Goal: Task Accomplishment & Management: Complete application form

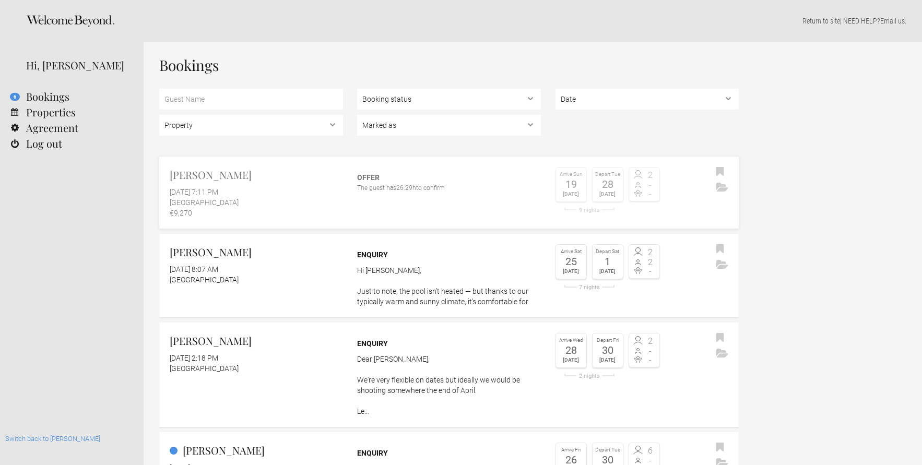
click at [379, 181] on div "Offer" at bounding box center [449, 177] width 184 height 10
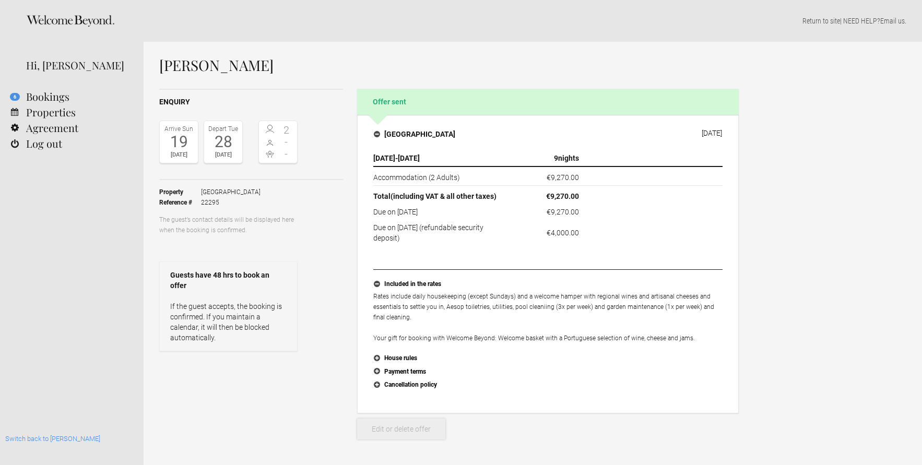
click at [400, 433] on link "Edit or delete offer" at bounding box center [401, 429] width 88 height 21
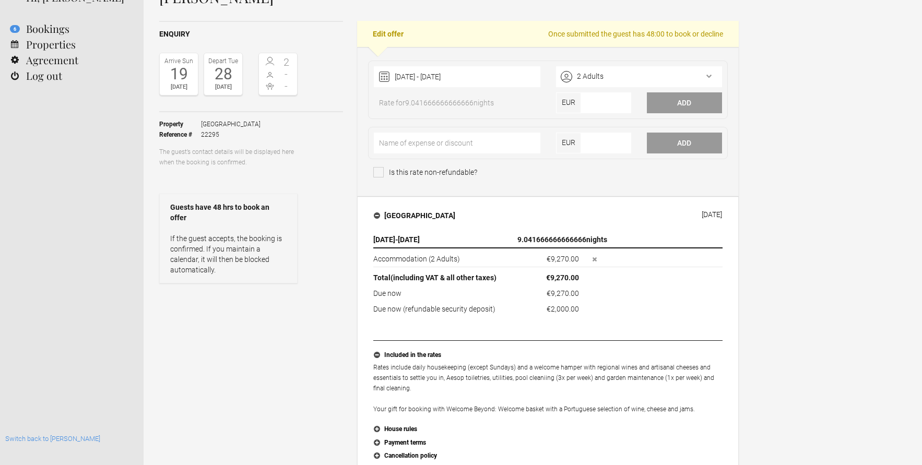
scroll to position [73, 0]
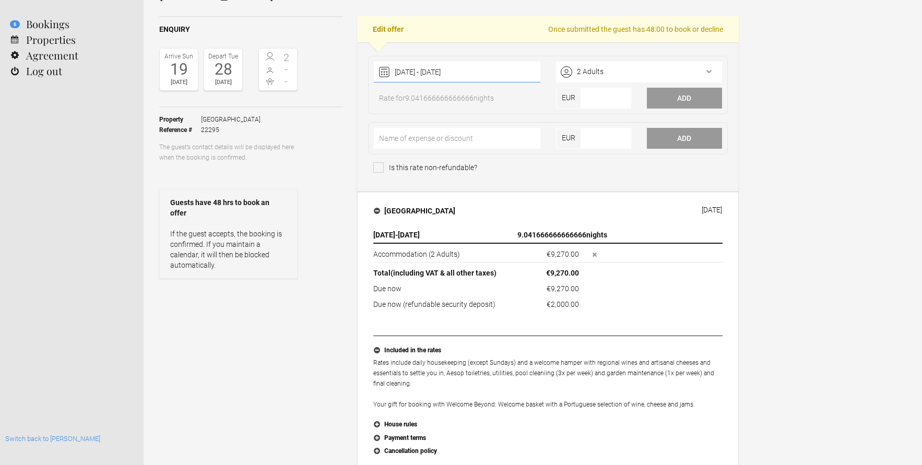
click at [513, 72] on div "19 October 2025 - 28 October 2025 2025 Jan Feb Mar Apr May Jun Jul Aug Sep Oct …" at bounding box center [457, 72] width 166 height 21
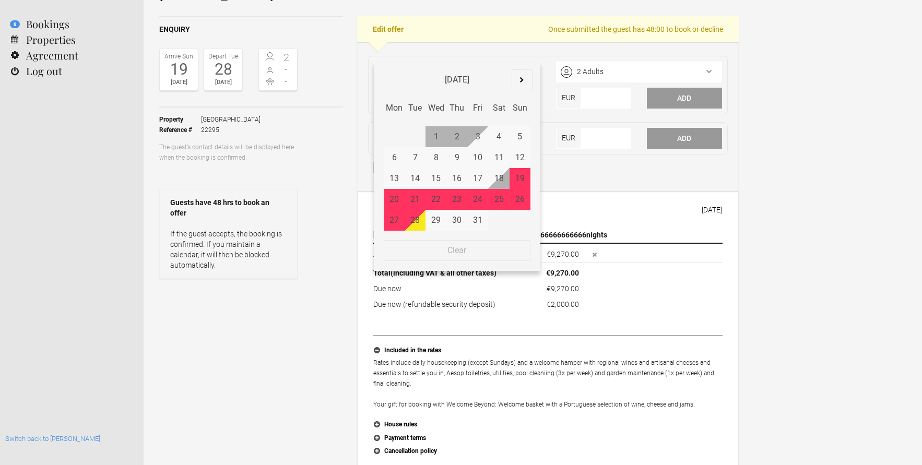
click at [519, 177] on div "19" at bounding box center [520, 178] width 21 height 21
click at [409, 220] on div "28" at bounding box center [415, 220] width 21 height 21
click at [424, 252] on span "Clear" at bounding box center [457, 250] width 146 height 21
type input "No dates selected"
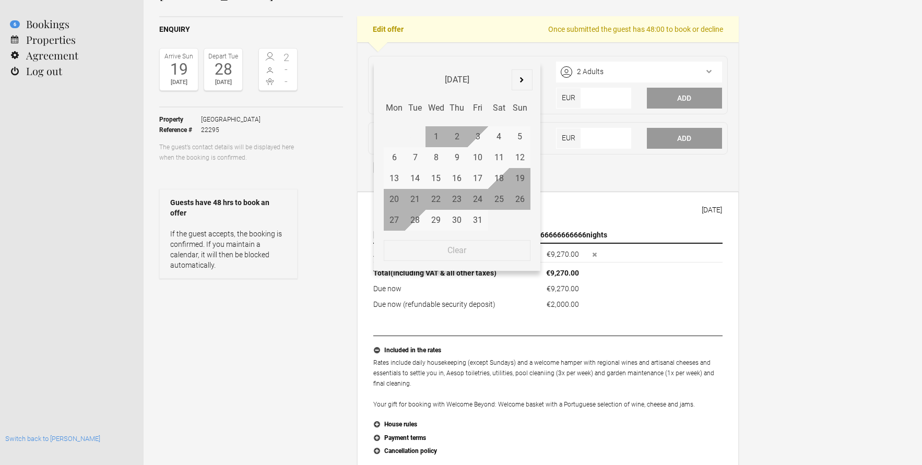
click at [521, 177] on div "19" at bounding box center [520, 178] width 21 height 21
click at [315, 137] on div "Property Casa Algarve Reference # 22295 The guest’s contact details will be dis…" at bounding box center [251, 193] width 184 height 171
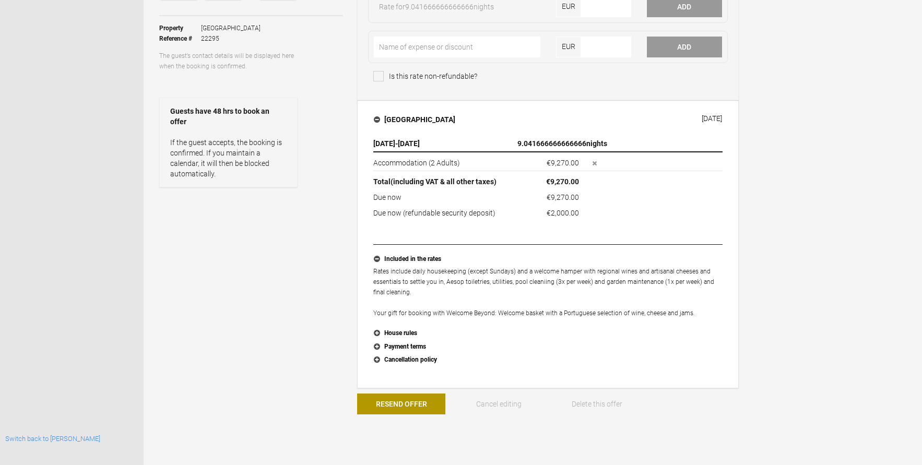
scroll to position [176, 0]
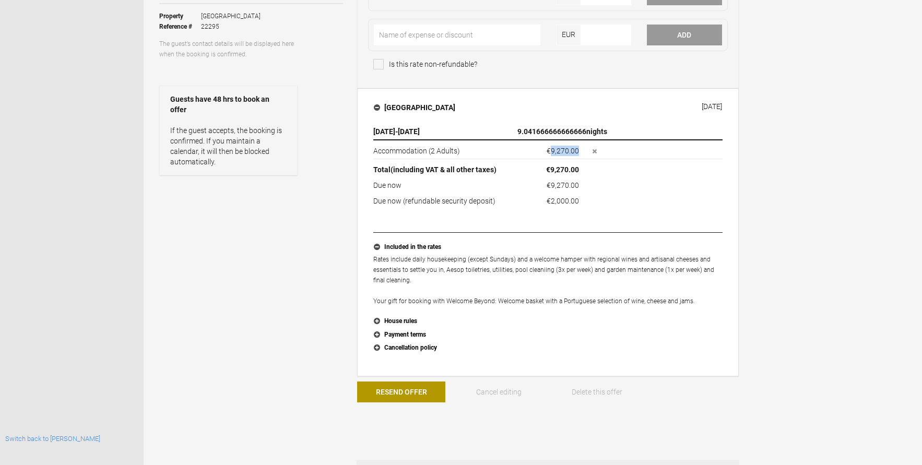
drag, startPoint x: 550, startPoint y: 152, endPoint x: 578, endPoint y: 151, distance: 27.7
click at [578, 151] on flynt-currency "€9,270.00" at bounding box center [563, 151] width 32 height 8
copy flynt-currency "9,270.00"
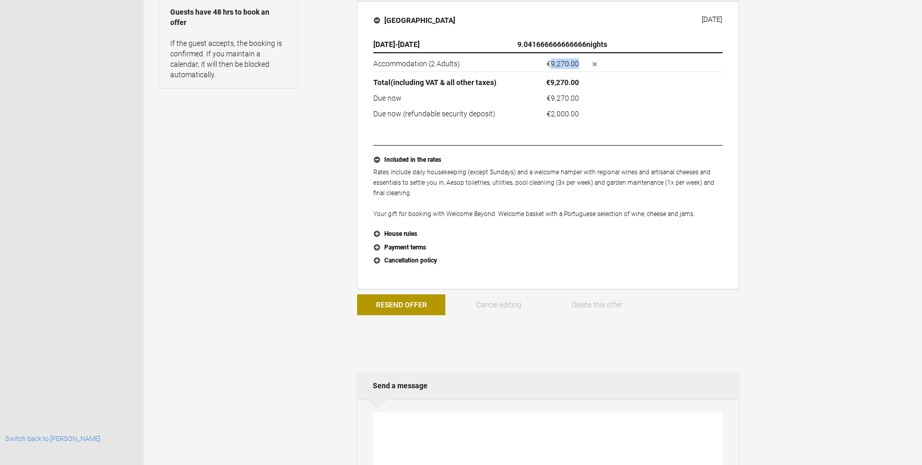
scroll to position [336, 0]
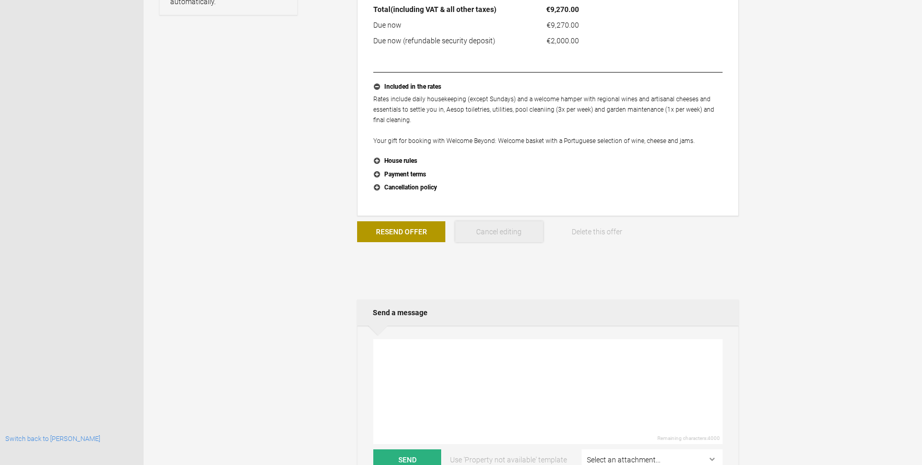
click at [496, 230] on button "Cancel editing" at bounding box center [499, 231] width 88 height 21
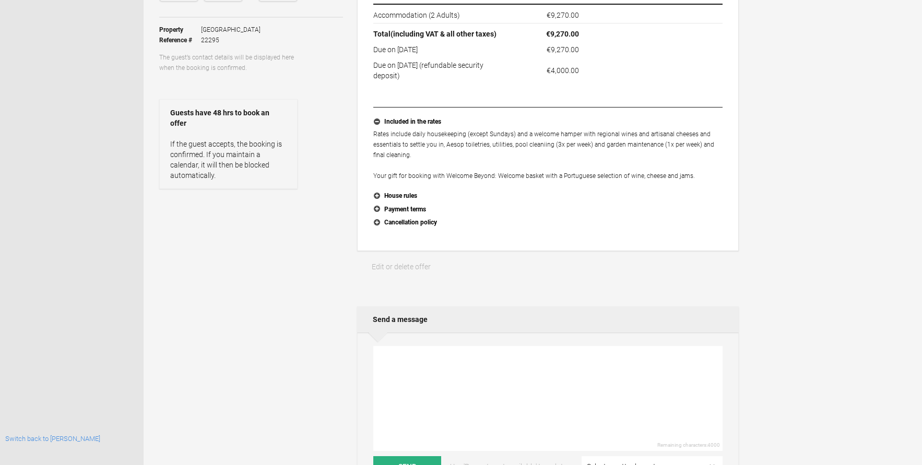
scroll to position [231, 0]
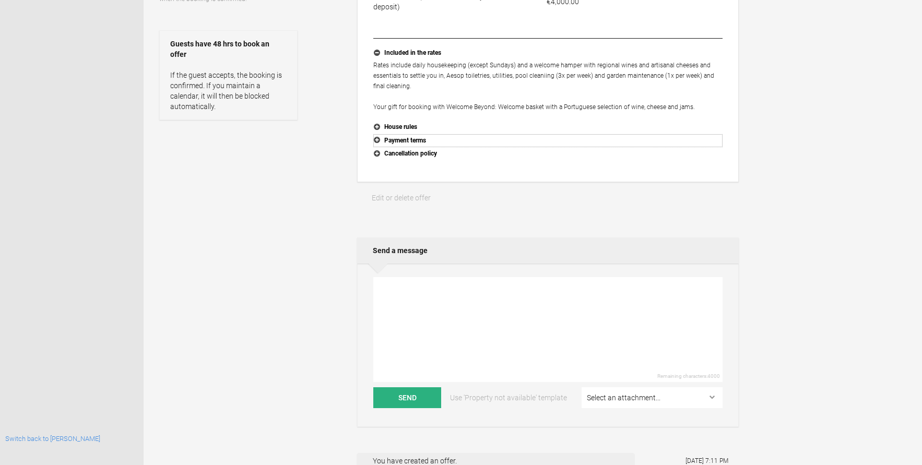
click at [406, 143] on button "Payment terms" at bounding box center [547, 141] width 349 height 14
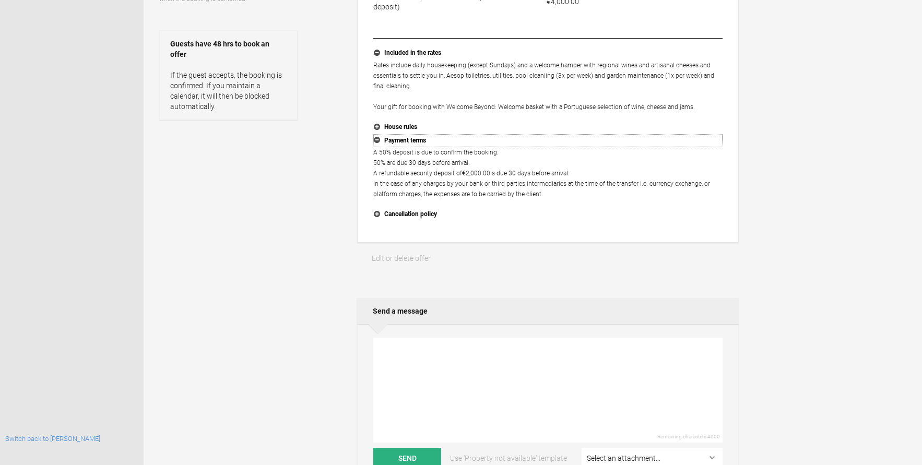
click at [406, 143] on button "Payment terms" at bounding box center [547, 141] width 349 height 14
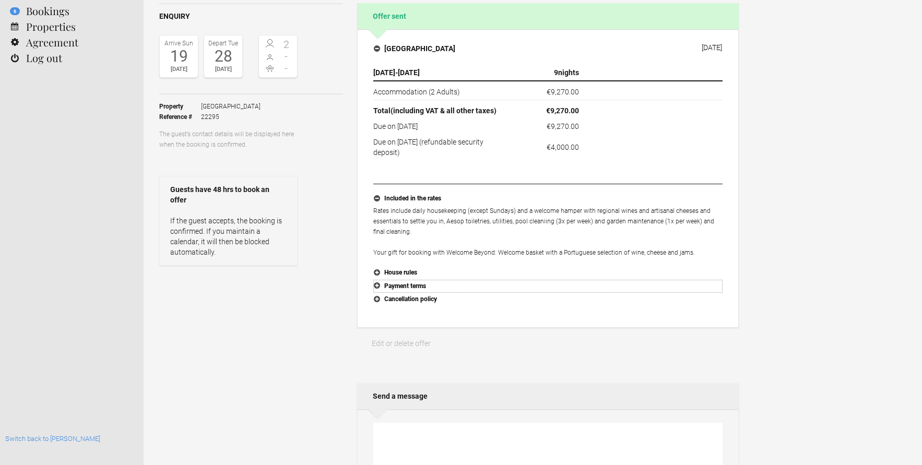
scroll to position [27, 0]
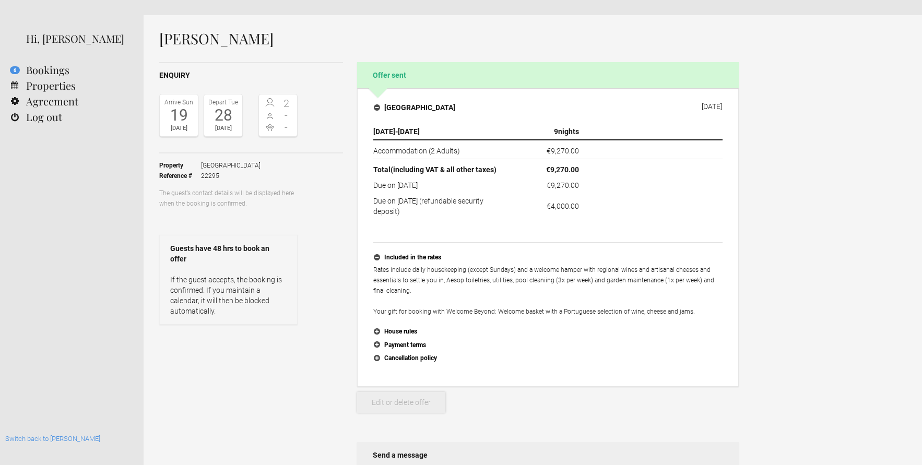
click at [394, 406] on link "Edit or delete offer" at bounding box center [401, 402] width 88 height 21
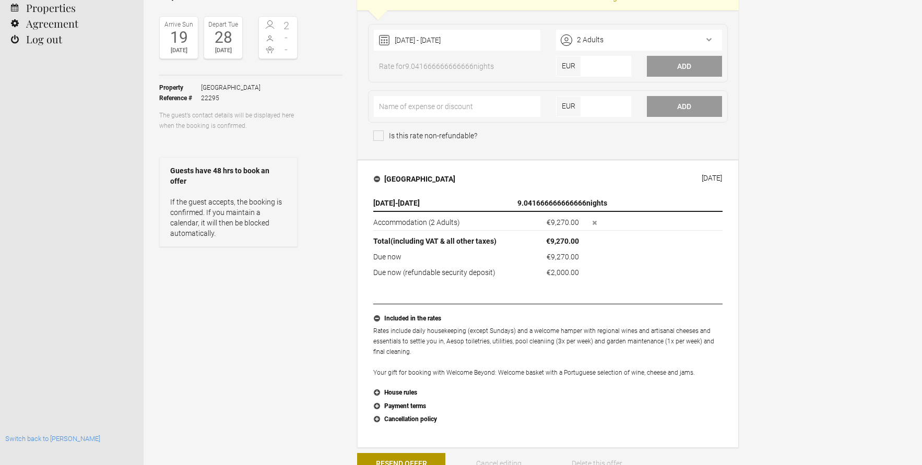
scroll to position [102, 0]
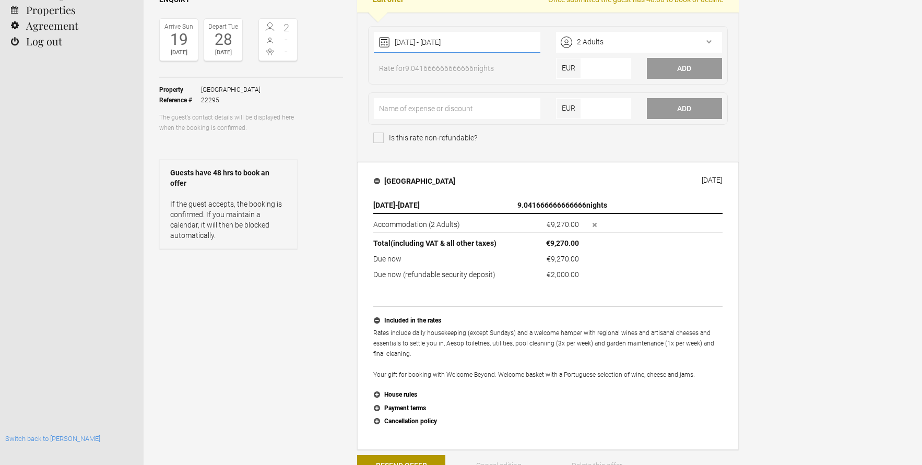
click at [491, 41] on div "19 October 2025 - 28 October 2025 2025 Jan Feb Mar Apr May Jun Jul Aug Sep Oct …" at bounding box center [457, 42] width 166 height 21
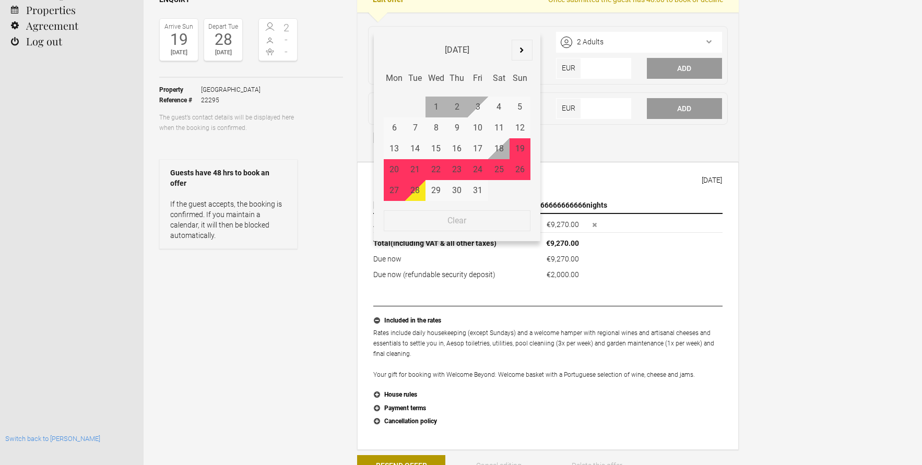
click at [326, 193] on div "Property Casa Algarve Reference # 22295 The guest’s contact details will be dis…" at bounding box center [251, 163] width 184 height 171
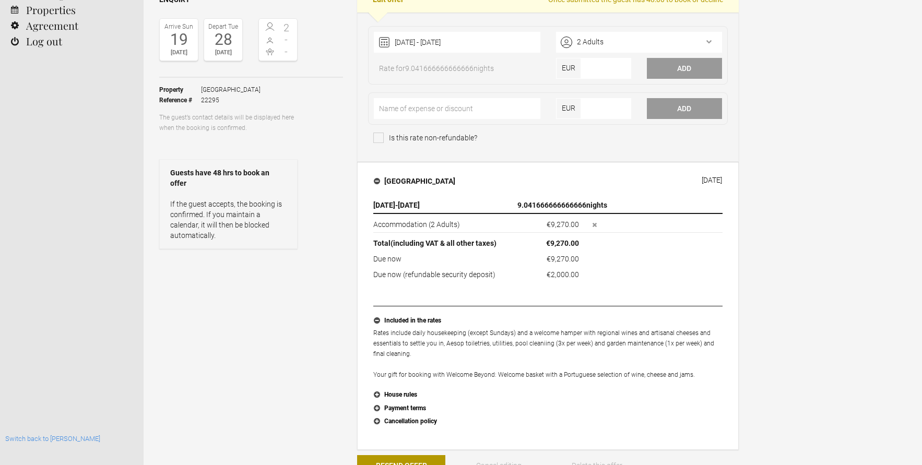
scroll to position [0, 0]
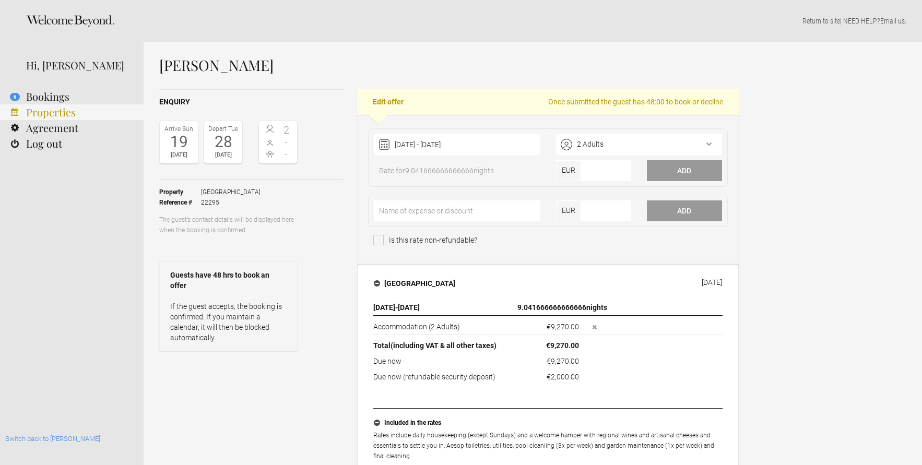
click at [62, 112] on link "Properties" at bounding box center [72, 112] width 144 height 16
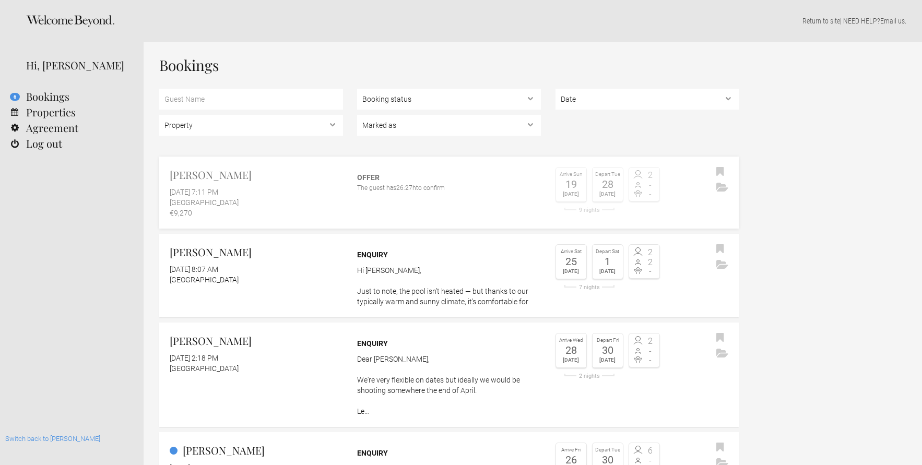
click at [266, 201] on div "[GEOGRAPHIC_DATA]" at bounding box center [256, 202] width 173 height 10
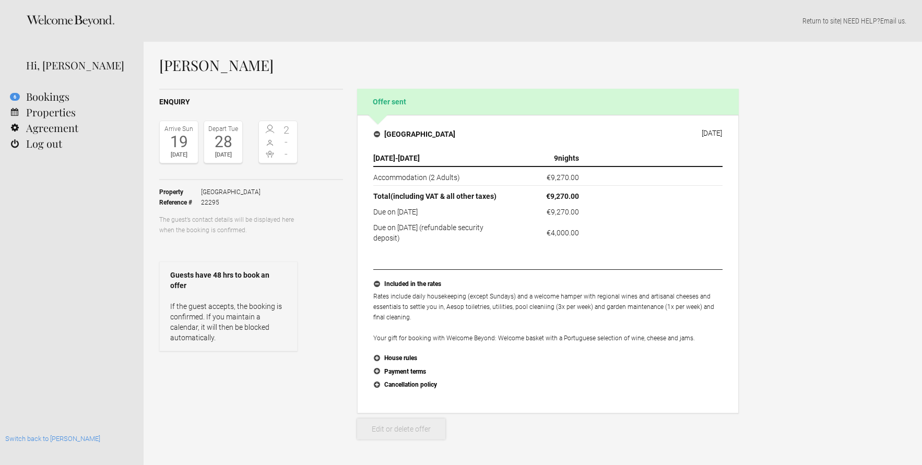
click at [393, 434] on link "Edit or delete offer" at bounding box center [401, 429] width 88 height 21
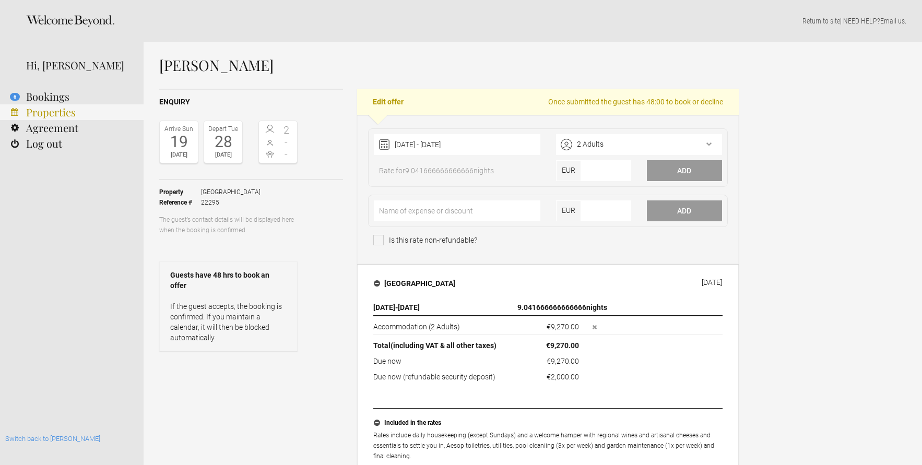
click at [49, 107] on link "Properties" at bounding box center [72, 112] width 144 height 16
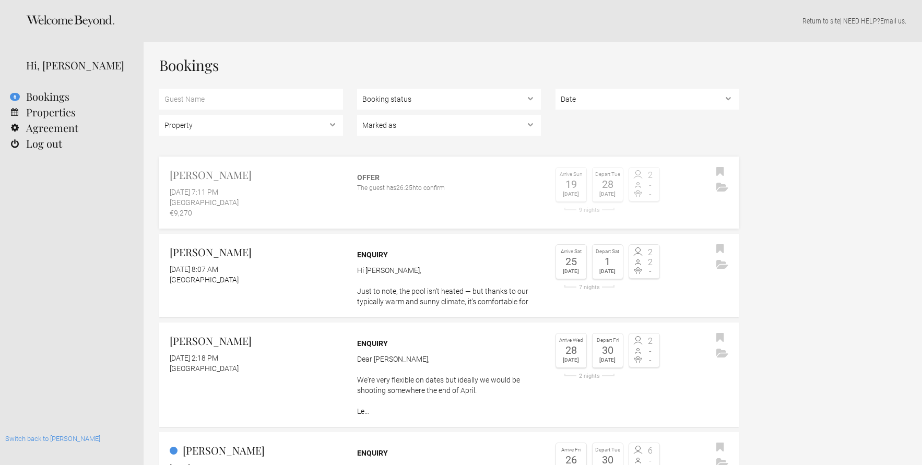
click at [375, 203] on link "[PERSON_NAME] [DATE] 7:11 PM [GEOGRAPHIC_DATA] €9,270 Offer The guest has 26:25…" at bounding box center [449, 193] width 580 height 72
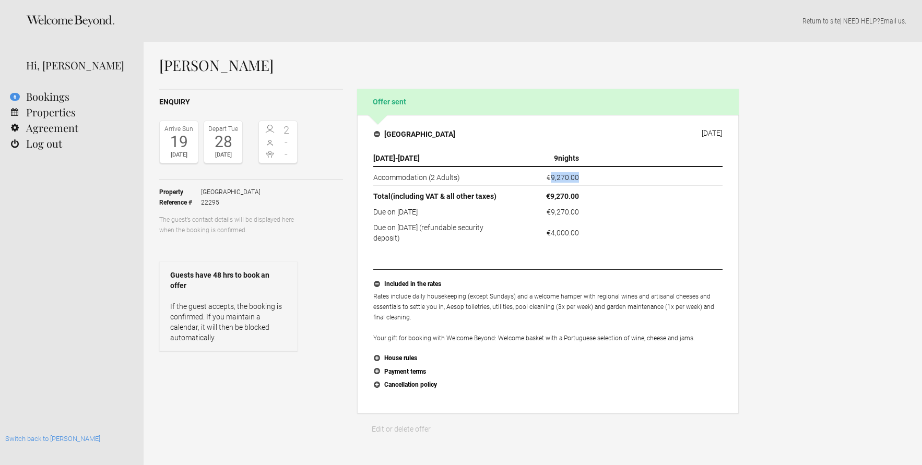
drag, startPoint x: 586, startPoint y: 176, endPoint x: 551, endPoint y: 177, distance: 35.0
click at [551, 177] on tr "Accommodation (2 Adults) €9,270.00" at bounding box center [547, 176] width 349 height 19
copy tr "9,270.00"
click at [29, 115] on link "Properties" at bounding box center [72, 112] width 144 height 16
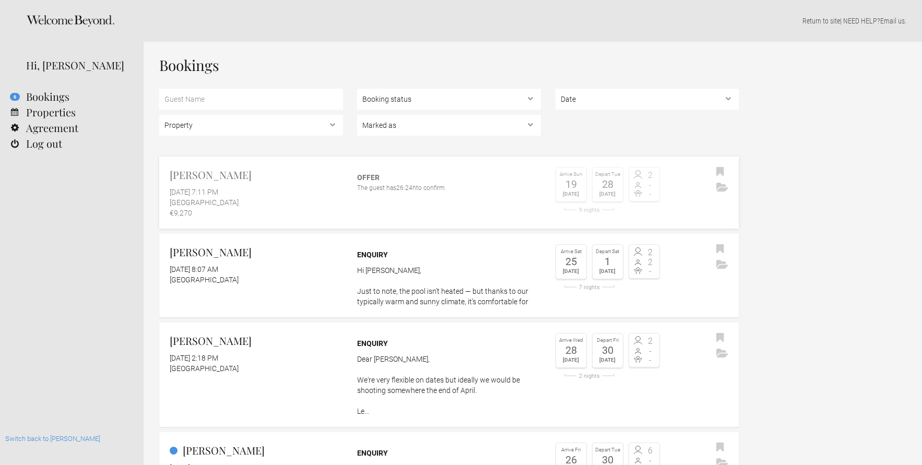
click at [401, 203] on link "Doreen Brade September 30, 2025 at 7:11 PM Casa Algarve €9,270 Offer The guest …" at bounding box center [449, 193] width 580 height 72
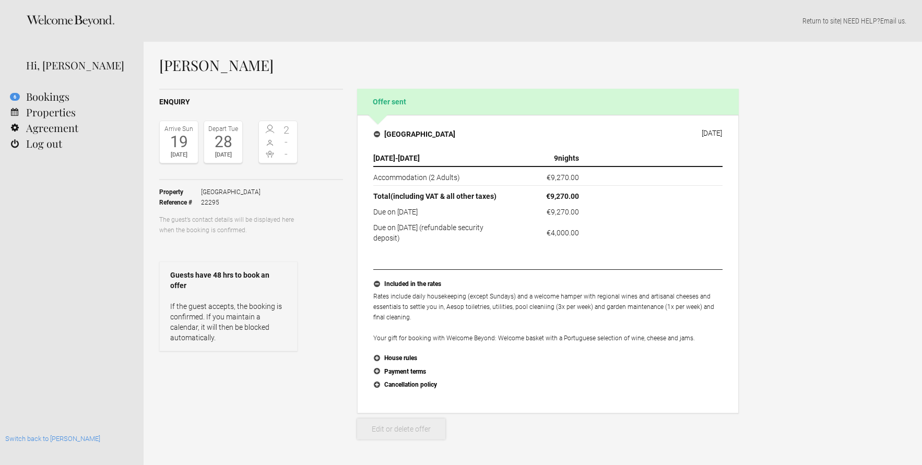
click at [413, 432] on link "Edit or delete offer" at bounding box center [401, 429] width 88 height 21
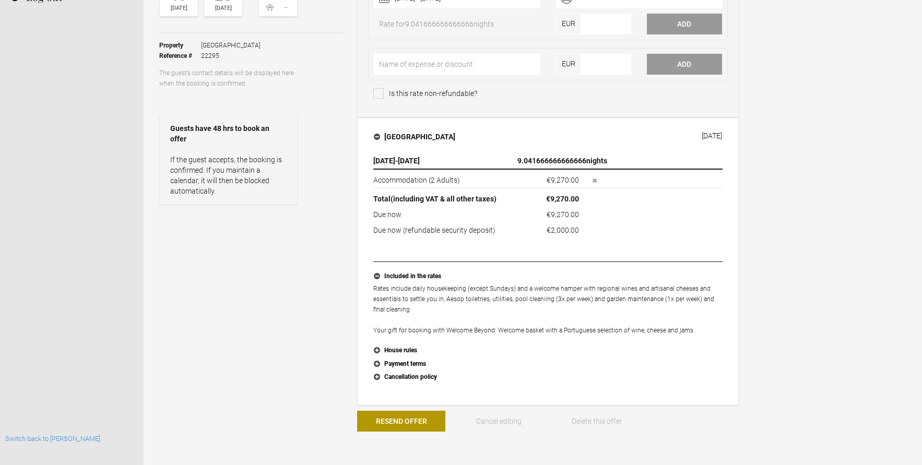
scroll to position [188, 0]
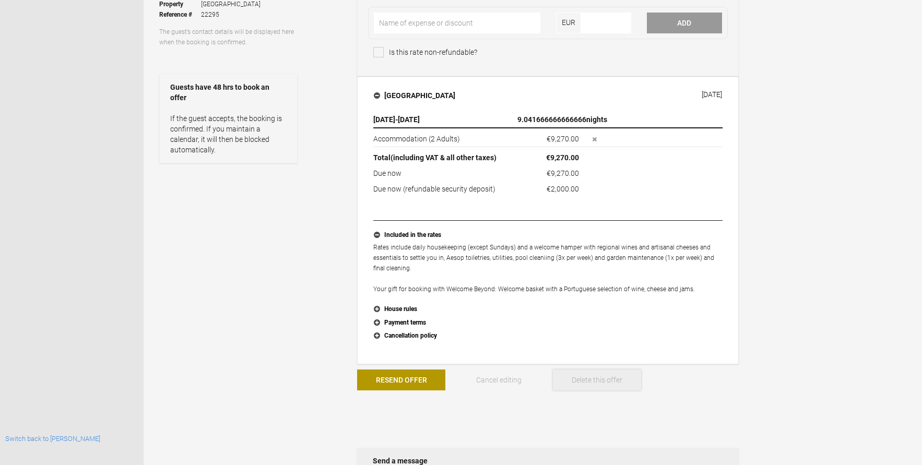
click at [574, 378] on button "Delete this offer" at bounding box center [597, 380] width 88 height 21
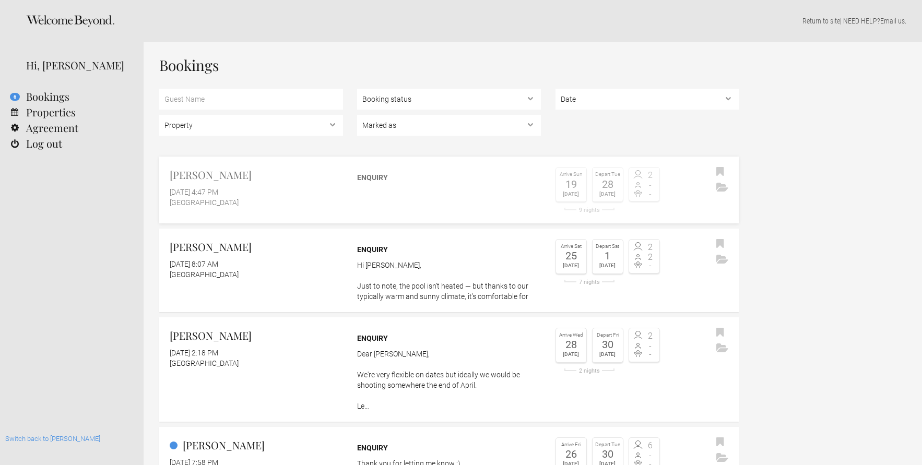
click at [446, 182] on div "Enquiry" at bounding box center [449, 177] width 184 height 10
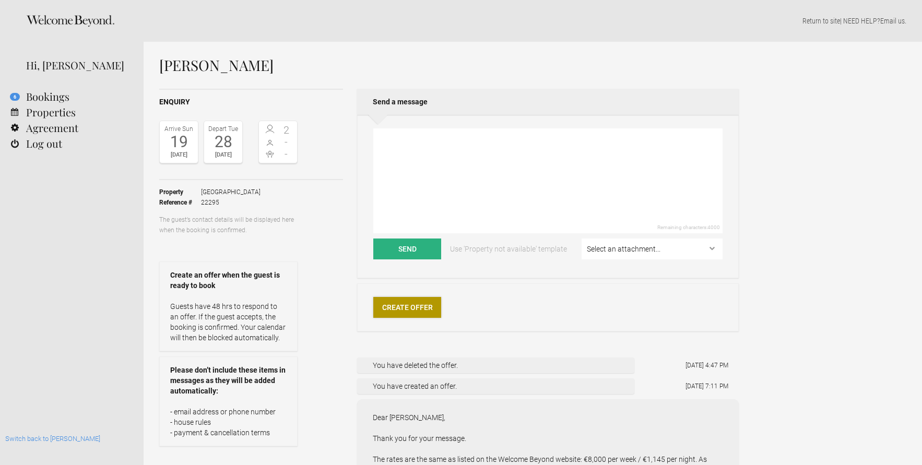
click at [423, 308] on link "Create Offer" at bounding box center [407, 307] width 68 height 21
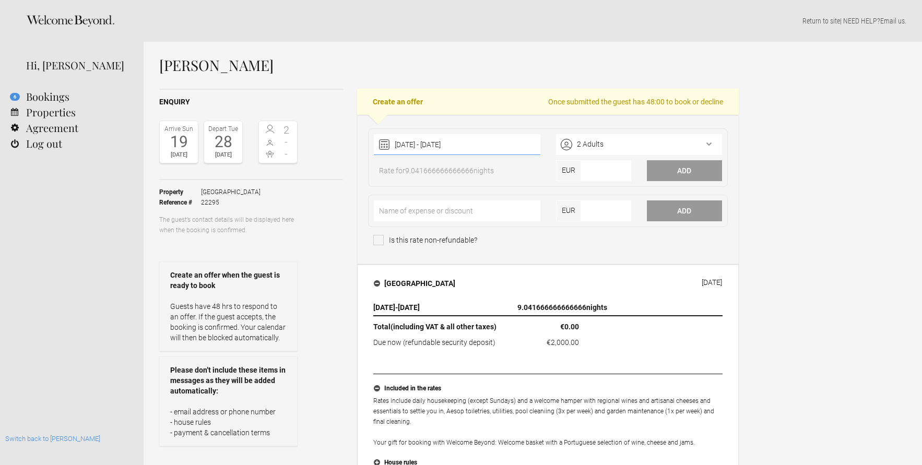
click at [496, 143] on div "[DATE] - [DATE] [DATE] Feb Mar Apr May Jun [DATE] Aug Sep Oct Nov Dec Clear" at bounding box center [457, 144] width 166 height 21
click at [637, 253] on div "[DATE] - [DATE] October [DATE] Feb Mar Apr May Jun [DATE] Aug Sep Oct Nov Dec M…" at bounding box center [548, 189] width 382 height 149
click at [600, 167] on input"] "number" at bounding box center [606, 170] width 50 height 21
paste input"] "9.27000"
type input"] "9.270"
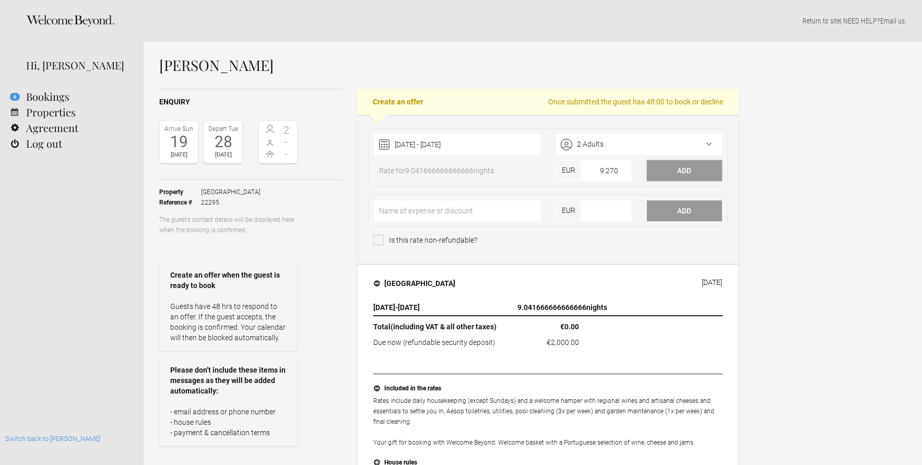
click at [695, 169] on button "Add" at bounding box center [684, 170] width 75 height 21
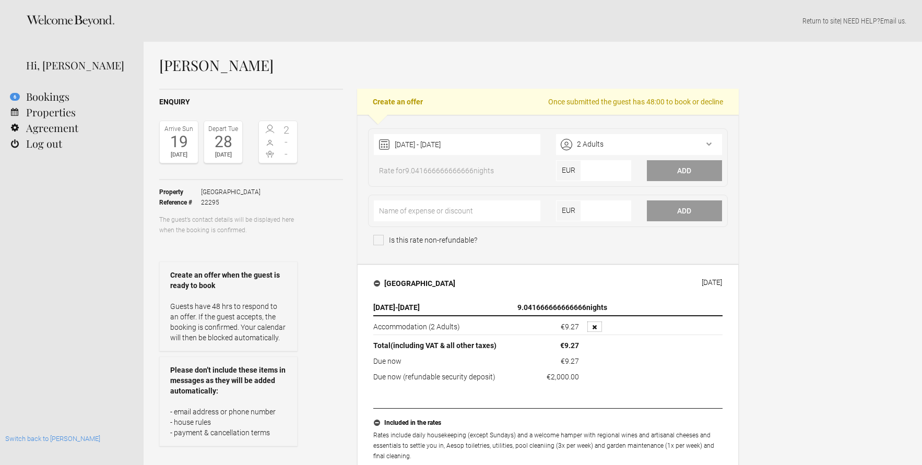
click at [593, 323] on button "button" at bounding box center [595, 327] width 15 height 10
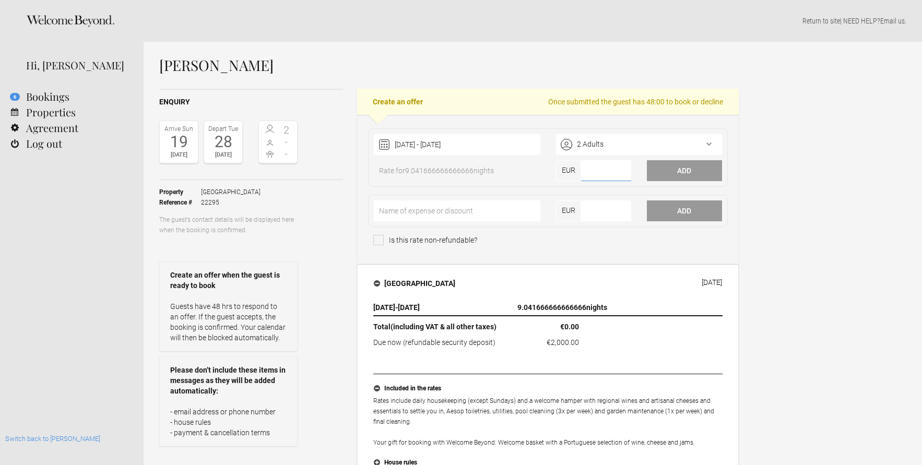
click at [595, 174] on input"] "number" at bounding box center [606, 170] width 50 height 21
type input"] "9270"
click at [684, 171] on button "Add" at bounding box center [684, 170] width 75 height 21
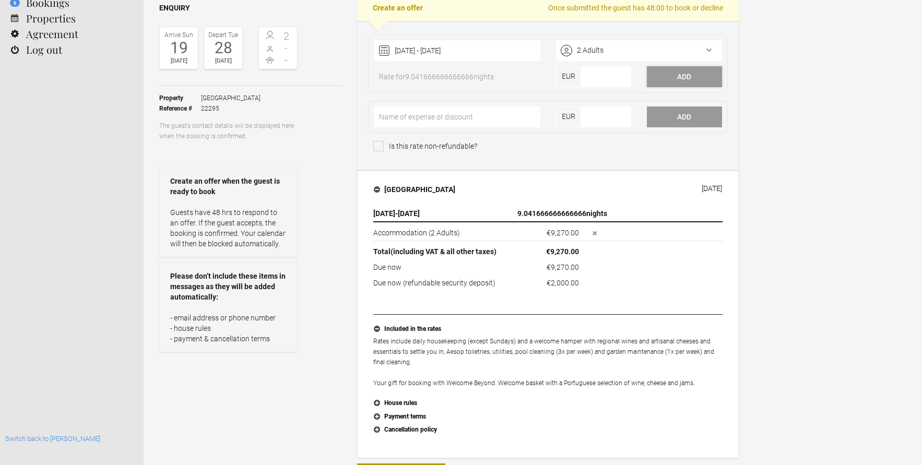
scroll to position [93, 0]
click at [490, 52] on div "19 October 2025 - 28 October 2025 October 2025 Jan Feb Mar Apr May Jun Jul Aug …" at bounding box center [457, 51] width 166 height 21
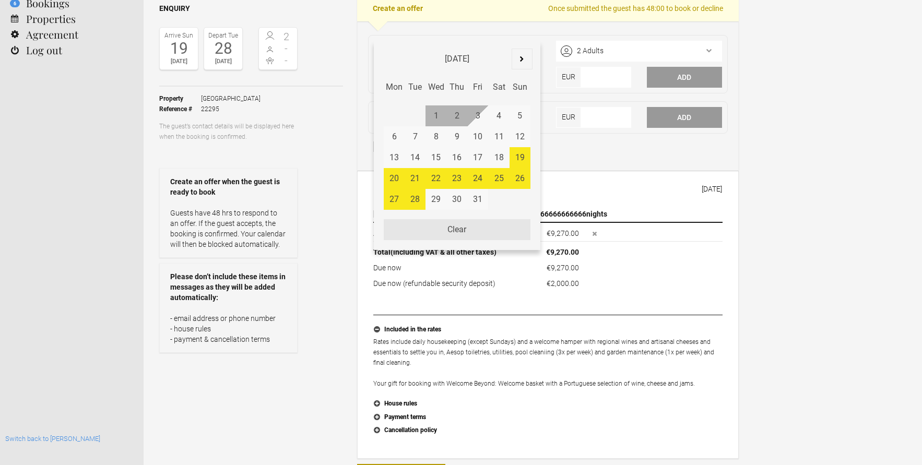
click at [478, 237] on span "Clear" at bounding box center [457, 229] width 146 height 21
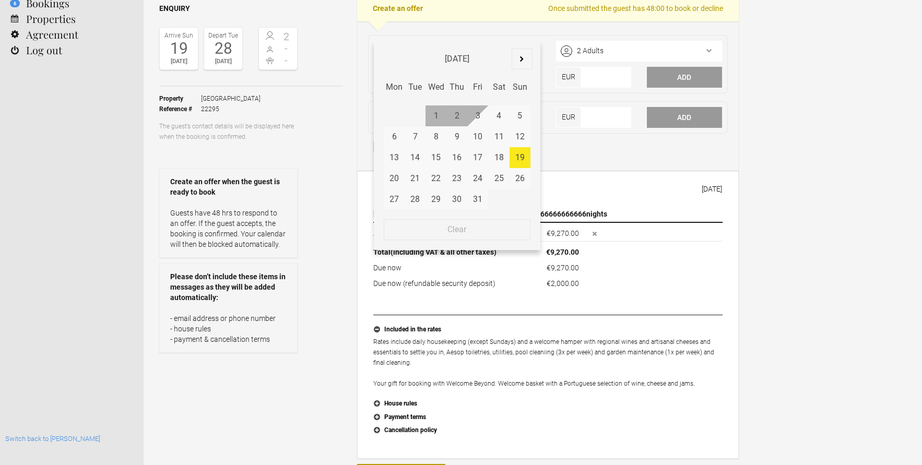
click at [519, 151] on div "19" at bounding box center [520, 157] width 21 height 21
click at [412, 202] on div "28" at bounding box center [415, 199] width 21 height 21
type input "19 October 2025 - 28 October 2025"
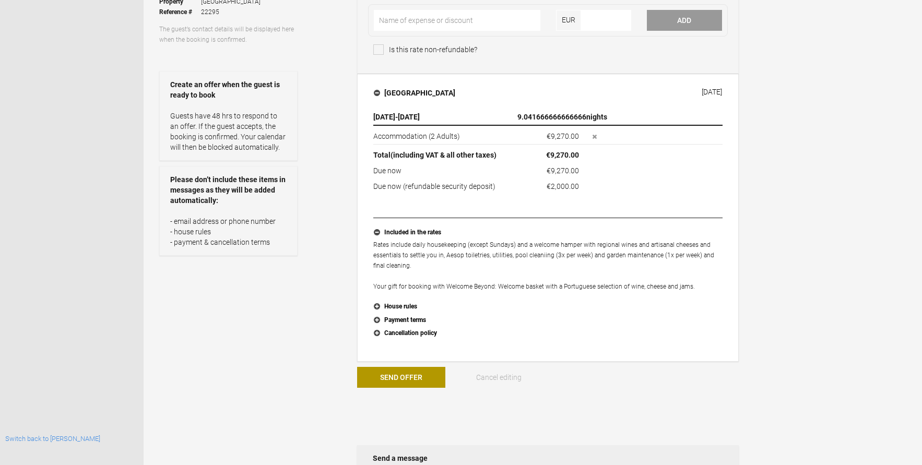
scroll to position [220, 0]
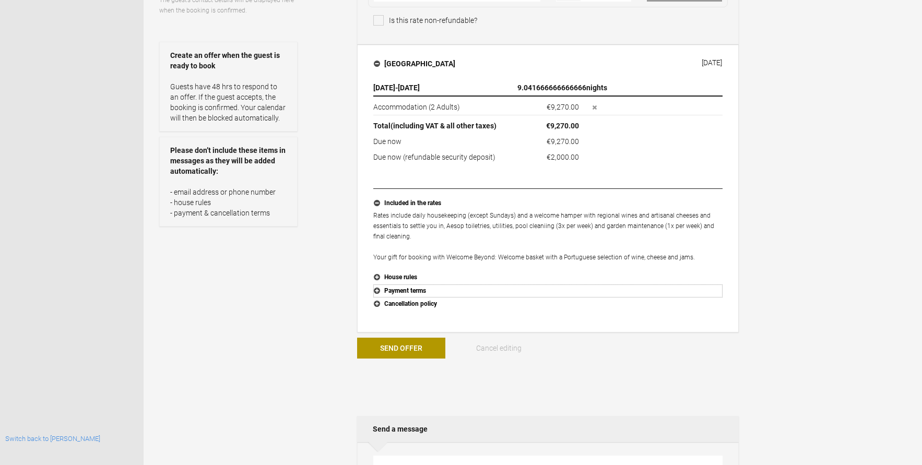
click at [404, 291] on button "Payment terms" at bounding box center [547, 292] width 349 height 14
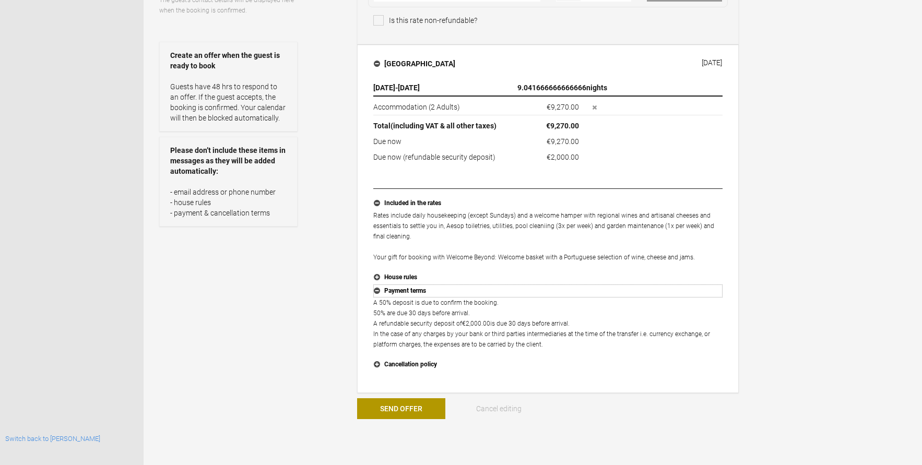
click at [404, 291] on button "Payment terms" at bounding box center [547, 292] width 349 height 14
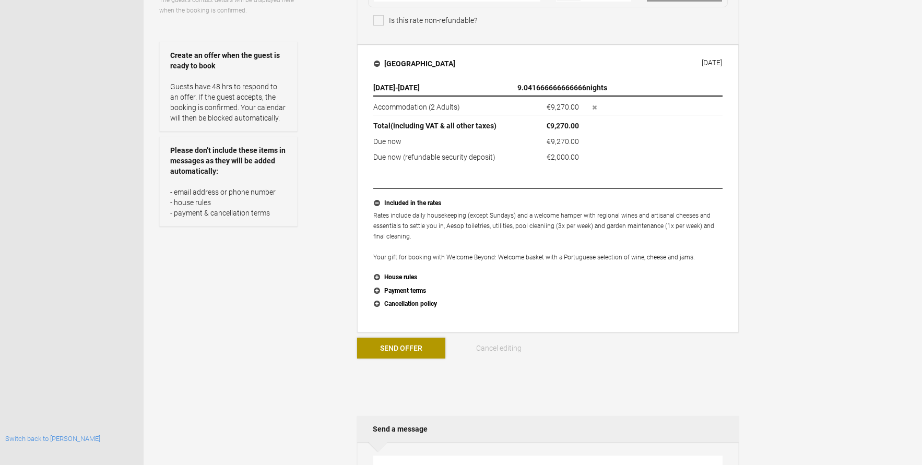
click at [416, 342] on button "Send Offer" at bounding box center [401, 348] width 88 height 21
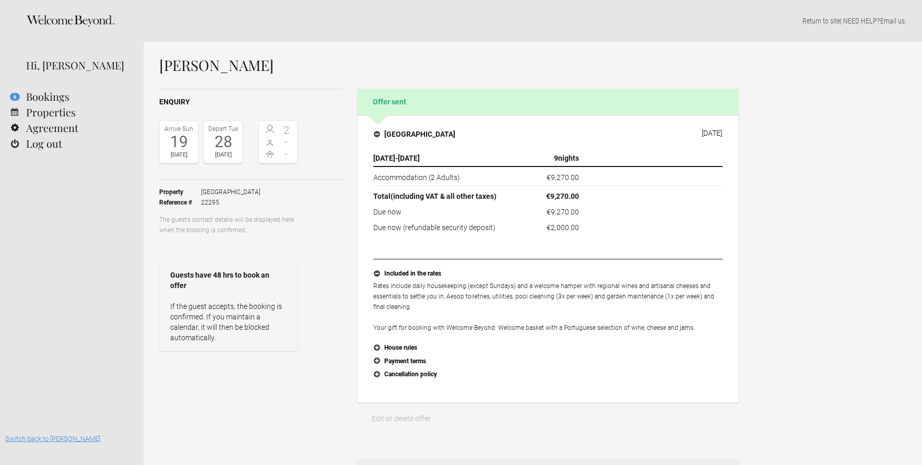
click at [29, 440] on link "Switch back to [PERSON_NAME]" at bounding box center [52, 439] width 95 height 8
